Goal: Browse casually

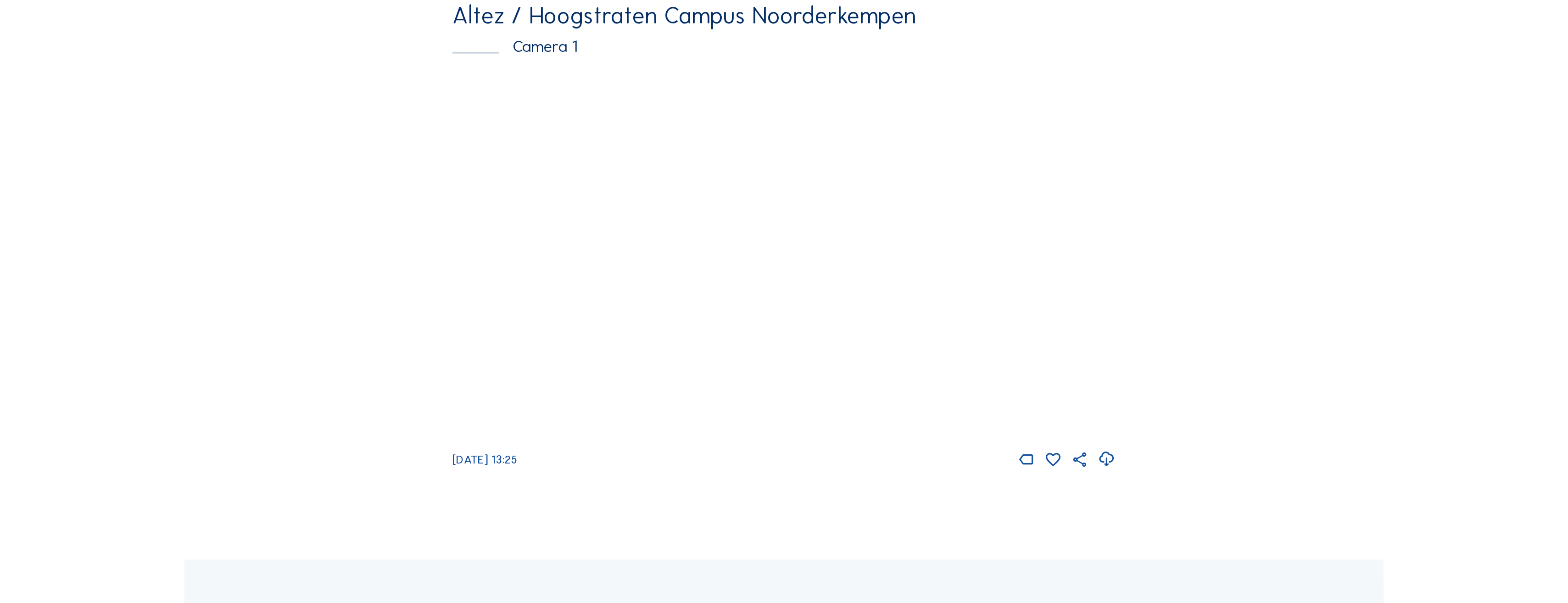
scroll to position [86, 0]
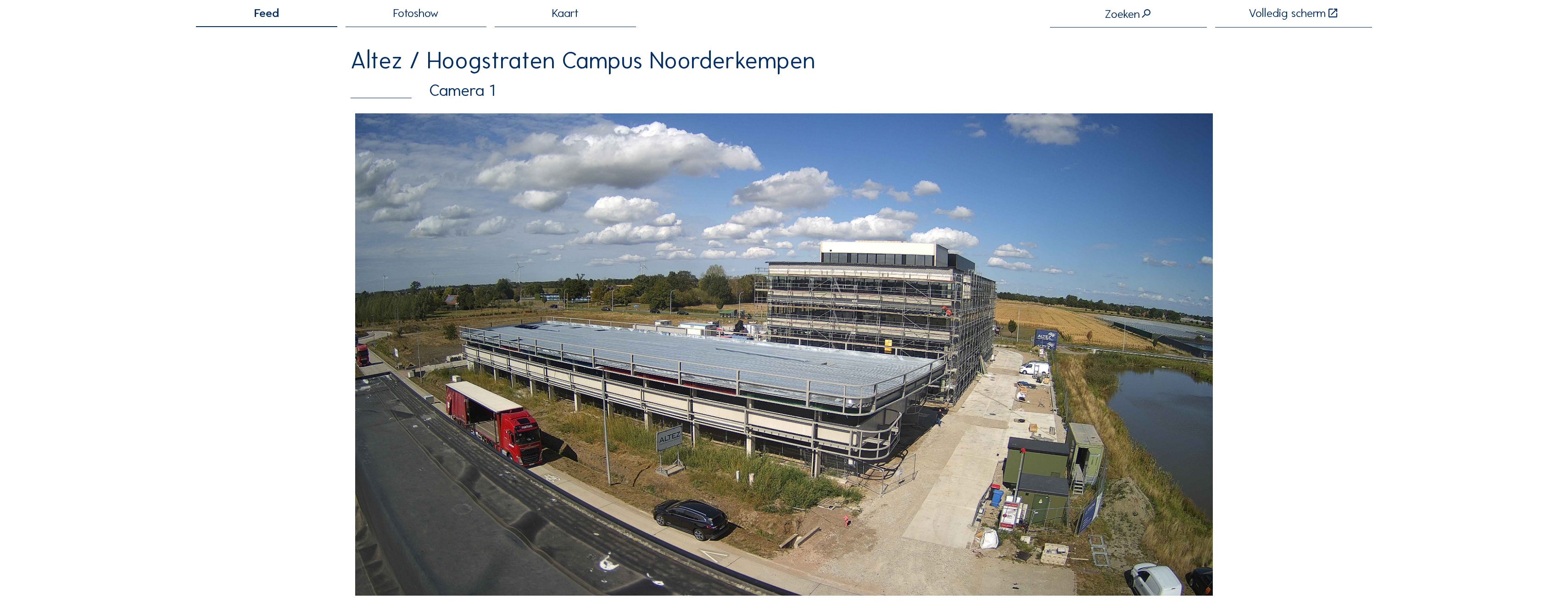
click at [206, 273] on div "Feed Fotoshow Kaart Zoeken Volledig scherm Altez / Hoogstraten Campus Noorderke…" at bounding box center [784, 315] width 1176 height 615
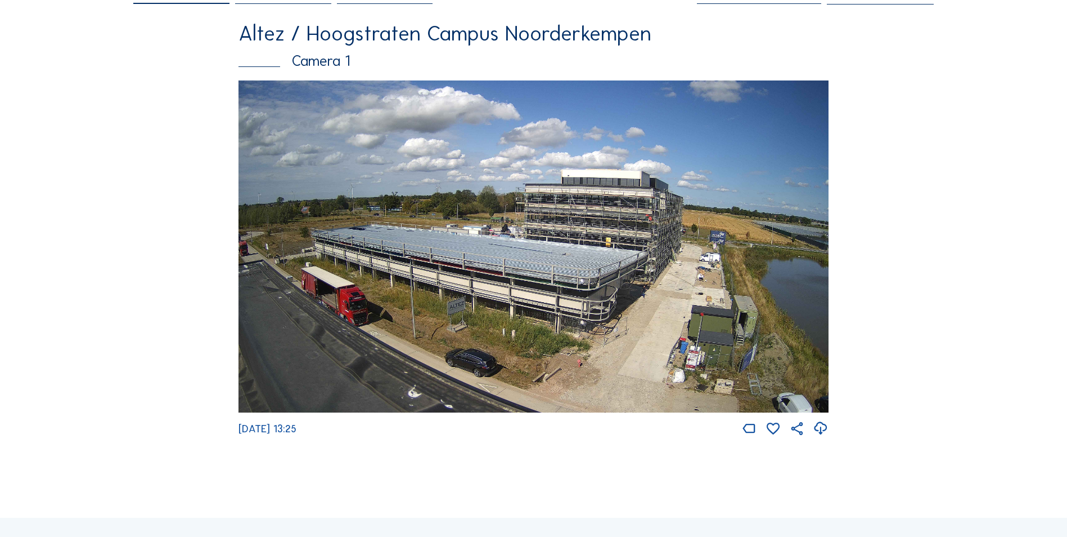
scroll to position [0, 0]
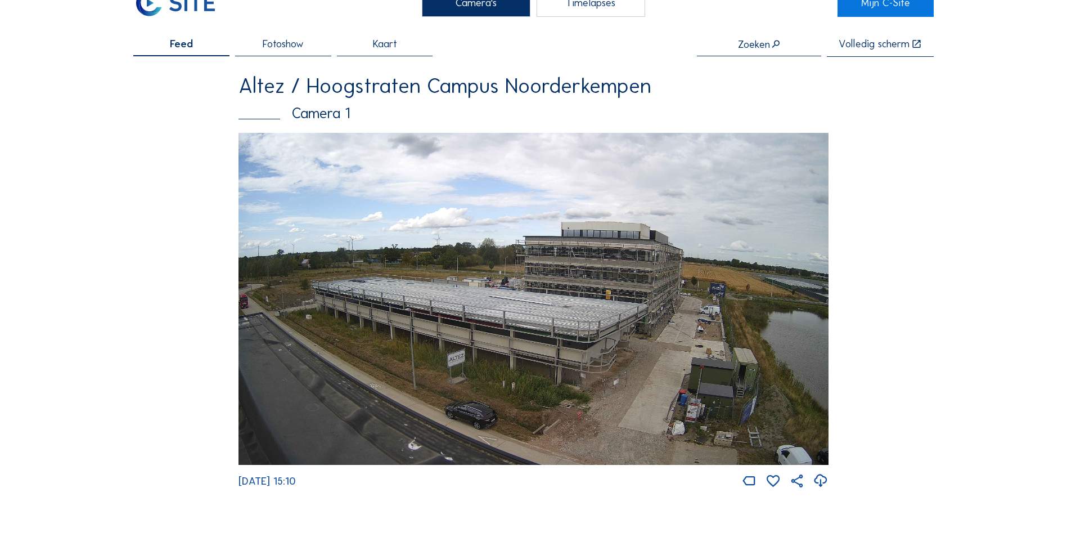
scroll to position [56, 0]
